Goal: Find specific page/section: Find specific page/section

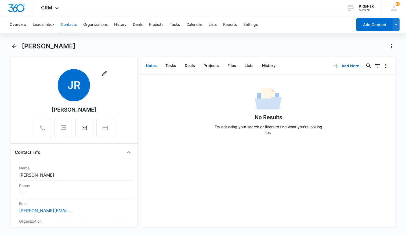
scroll to position [455, 0]
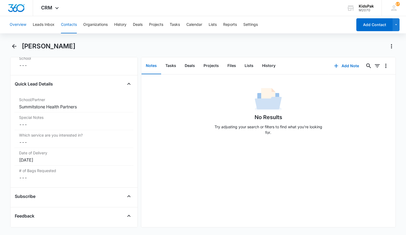
click at [19, 26] on button "Overview" at bounding box center [18, 24] width 17 height 17
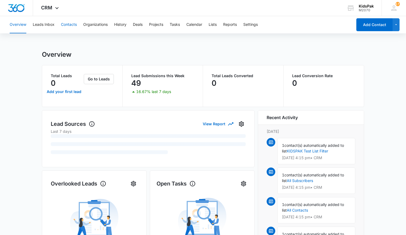
click at [62, 25] on button "Contacts" at bounding box center [69, 24] width 16 height 17
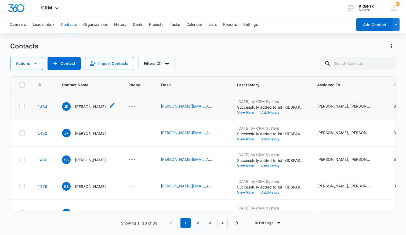
click at [91, 107] on p "[PERSON_NAME]" at bounding box center [90, 107] width 31 height 6
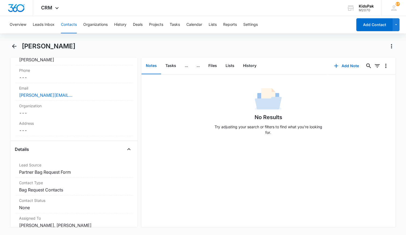
scroll to position [101, 0]
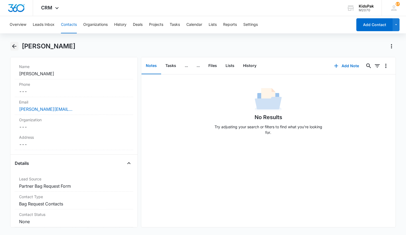
click at [14, 47] on icon "Back" at bounding box center [14, 46] width 4 height 4
